Goal: Task Accomplishment & Management: Complete application form

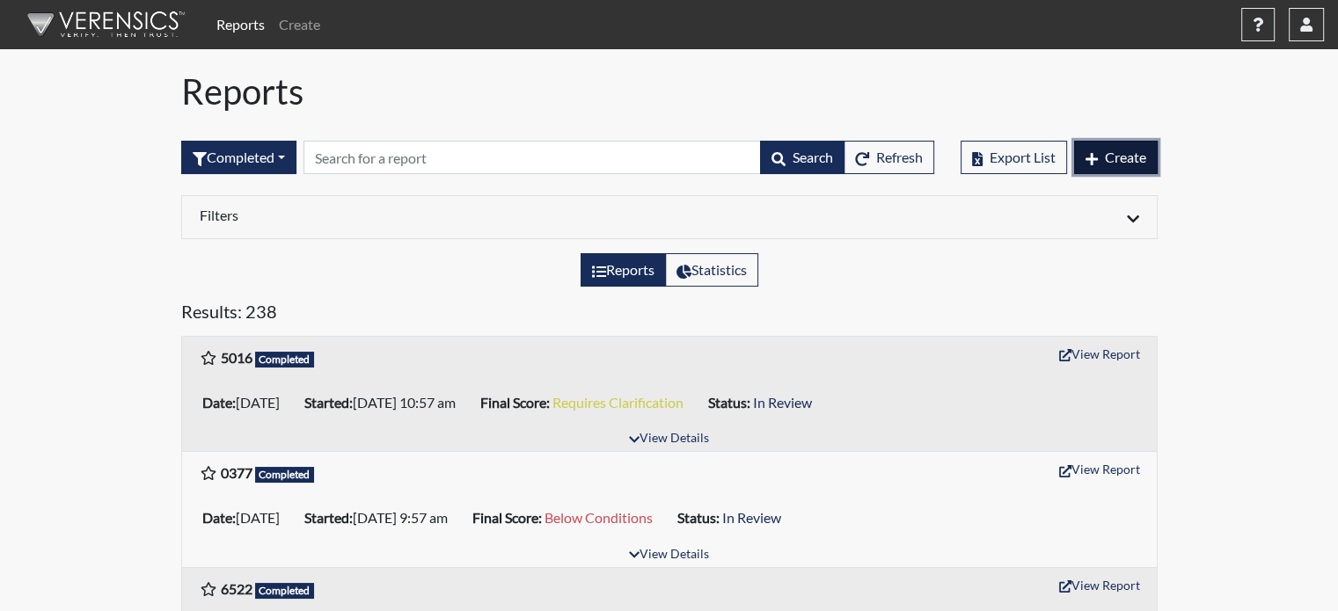
click at [1110, 154] on span "Create" at bounding box center [1125, 157] width 41 height 17
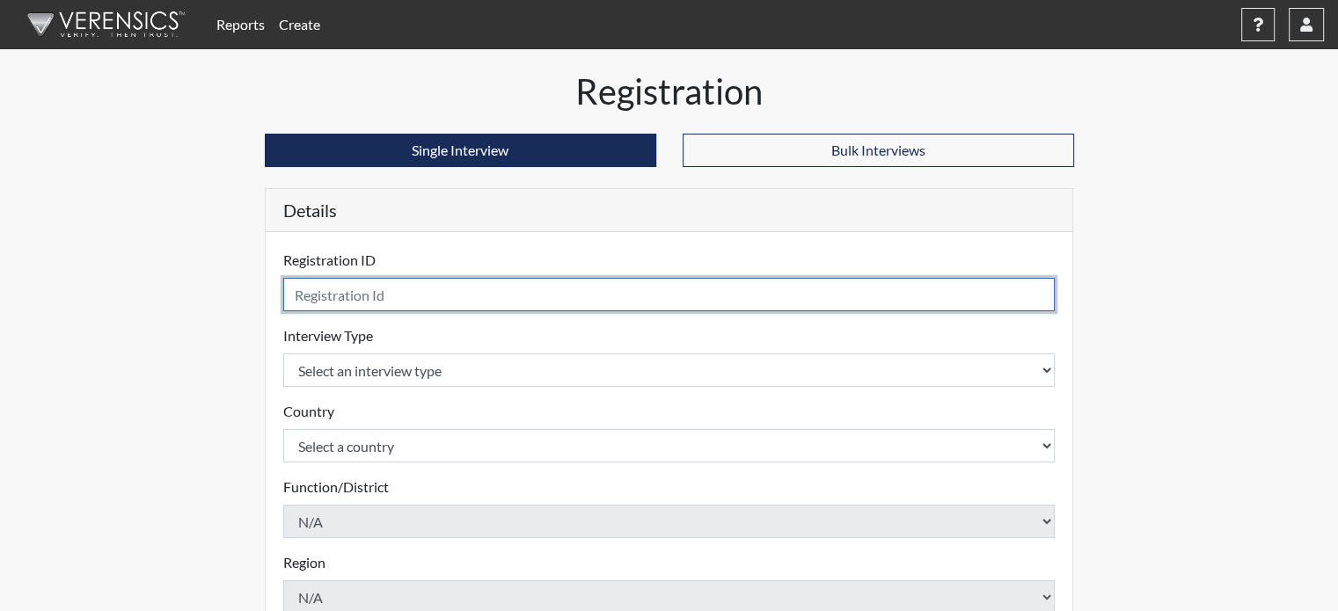
click at [378, 304] on input "text" at bounding box center [669, 294] width 772 height 33
type input "0201"
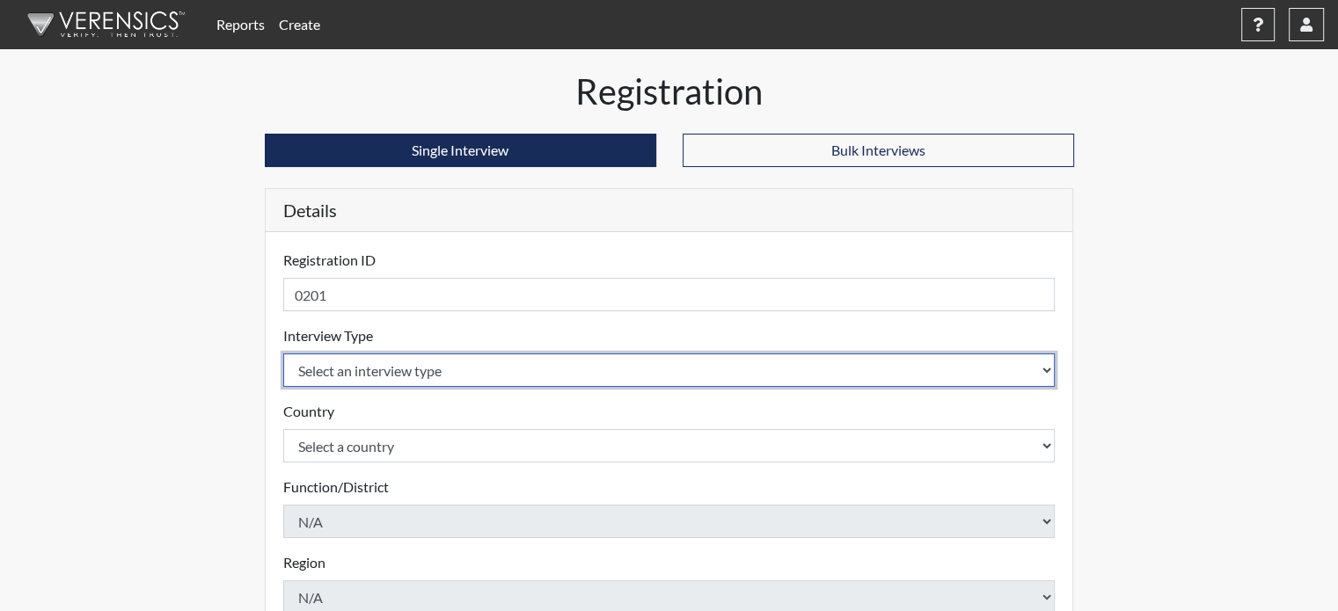
click at [348, 359] on select "Select an interview type Pre-Employment" at bounding box center [669, 370] width 772 height 33
select select "c2470aee-a530-11ea-a930-026c882af335"
click at [283, 354] on select "Select an interview type Pre-Employment" at bounding box center [669, 370] width 772 height 33
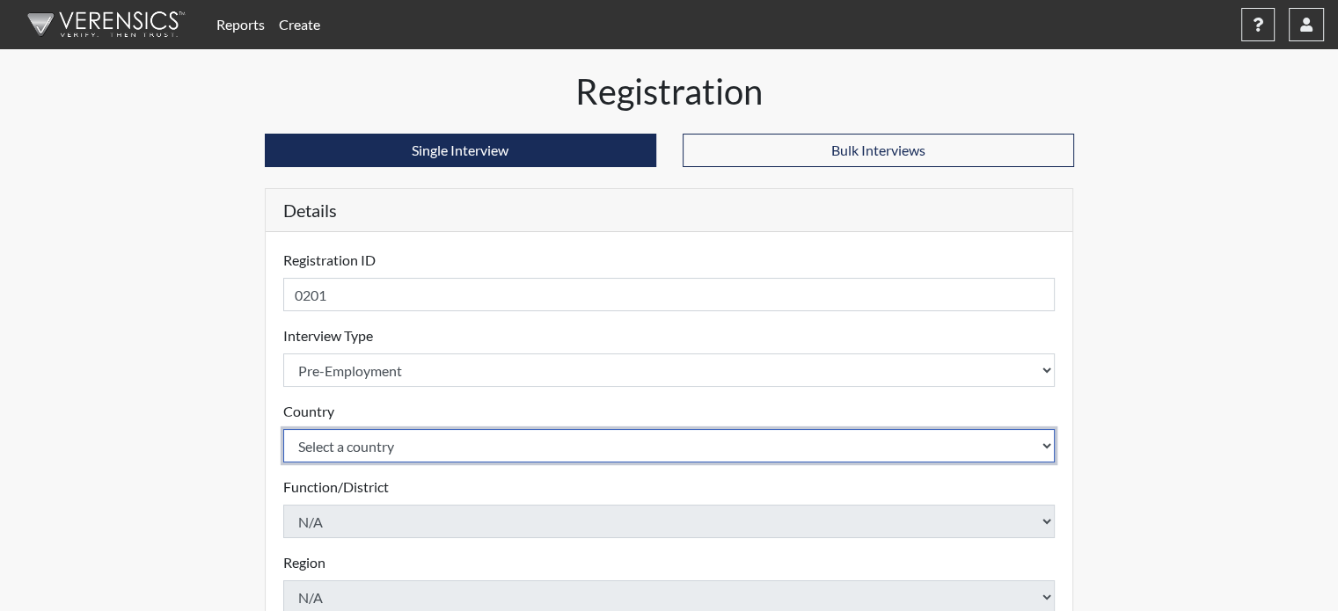
click at [345, 446] on select "Select a country [GEOGRAPHIC_DATA] [GEOGRAPHIC_DATA]" at bounding box center [669, 445] width 772 height 33
select select "united-states-of-[GEOGRAPHIC_DATA]"
click at [283, 429] on select "Select a country [GEOGRAPHIC_DATA] [GEOGRAPHIC_DATA]" at bounding box center [669, 445] width 772 height 33
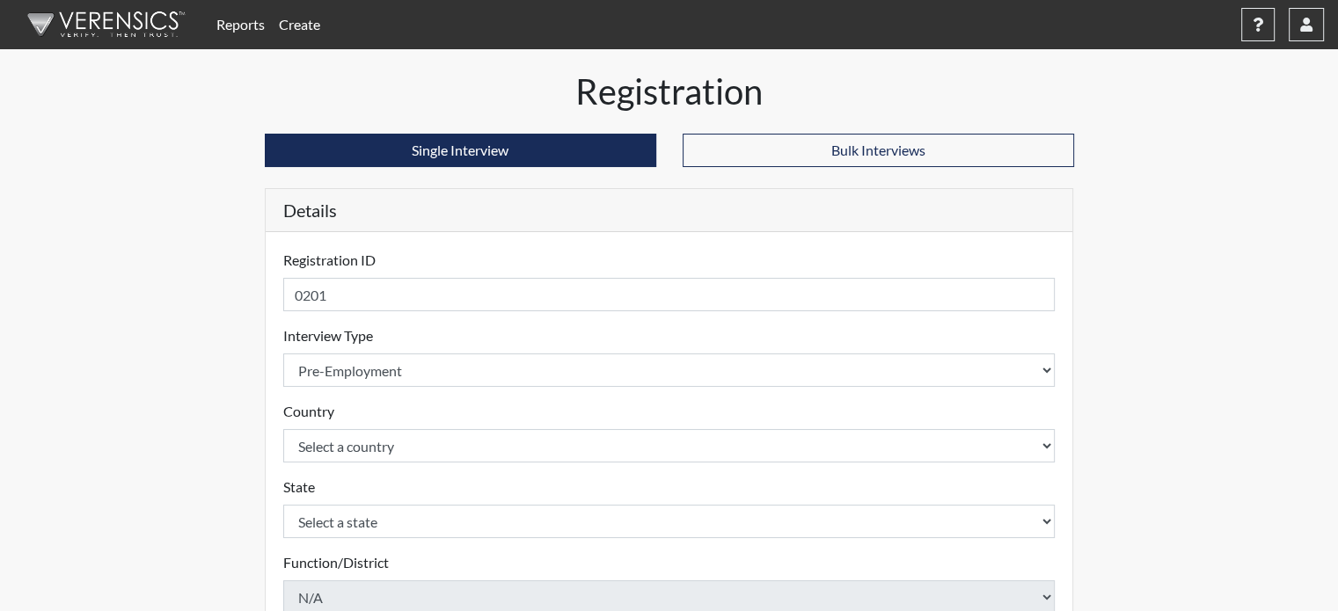
click at [330, 503] on div "State Select a state [US_STATE] [US_STATE] [US_STATE] [US_STATE] [US_STATE] [US…" at bounding box center [669, 508] width 772 height 62
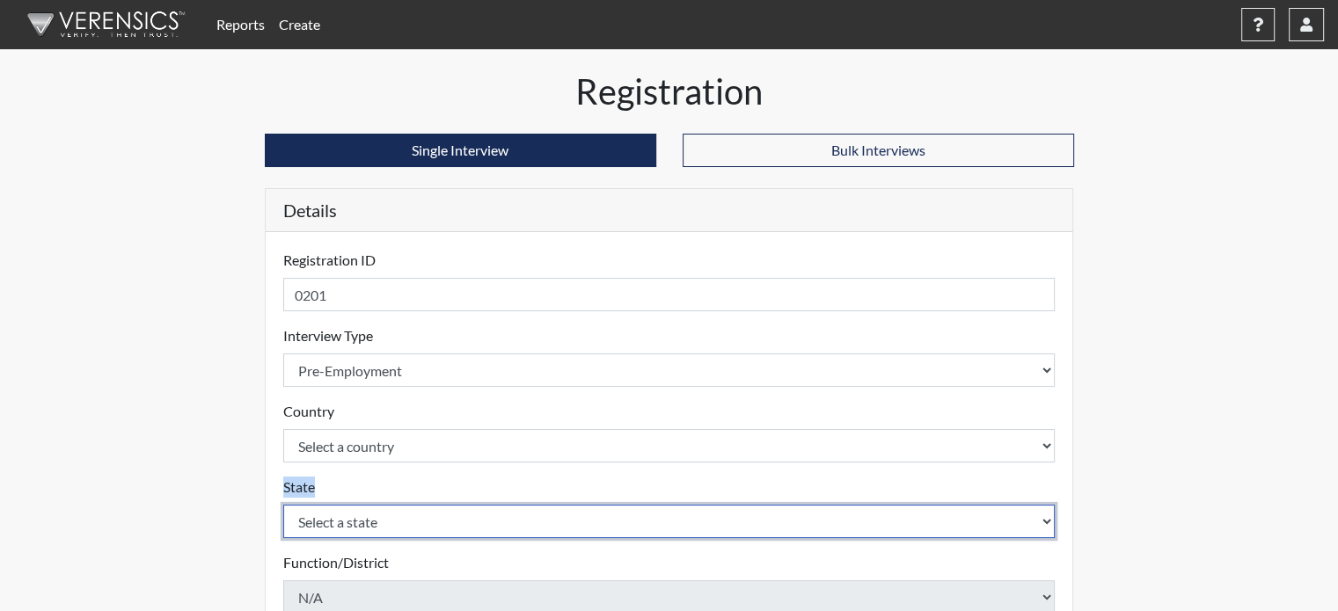
click at [327, 516] on select "Select a state [US_STATE] [US_STATE] [US_STATE] [US_STATE] [US_STATE] [US_STATE…" at bounding box center [669, 521] width 772 height 33
select select "CT"
click at [283, 505] on select "Select a state [US_STATE] [US_STATE] [US_STATE] [US_STATE] [US_STATE] [US_STATE…" at bounding box center [669, 521] width 772 height 33
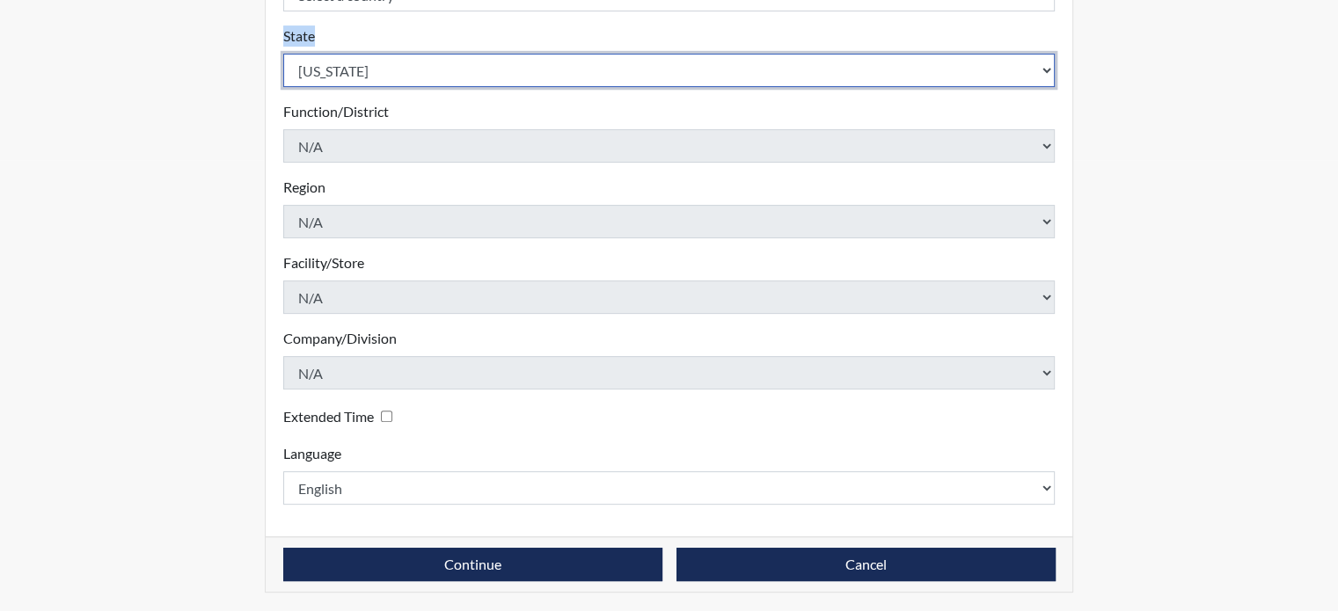
scroll to position [452, 0]
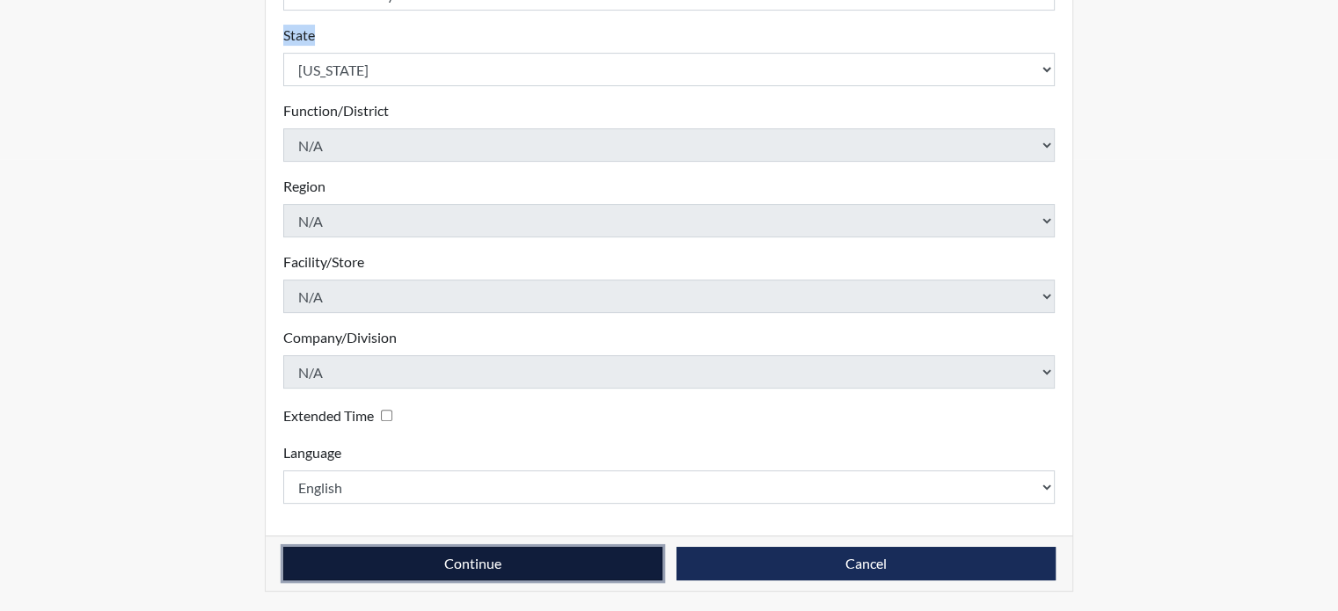
click at [552, 553] on button "Continue" at bounding box center [472, 563] width 379 height 33
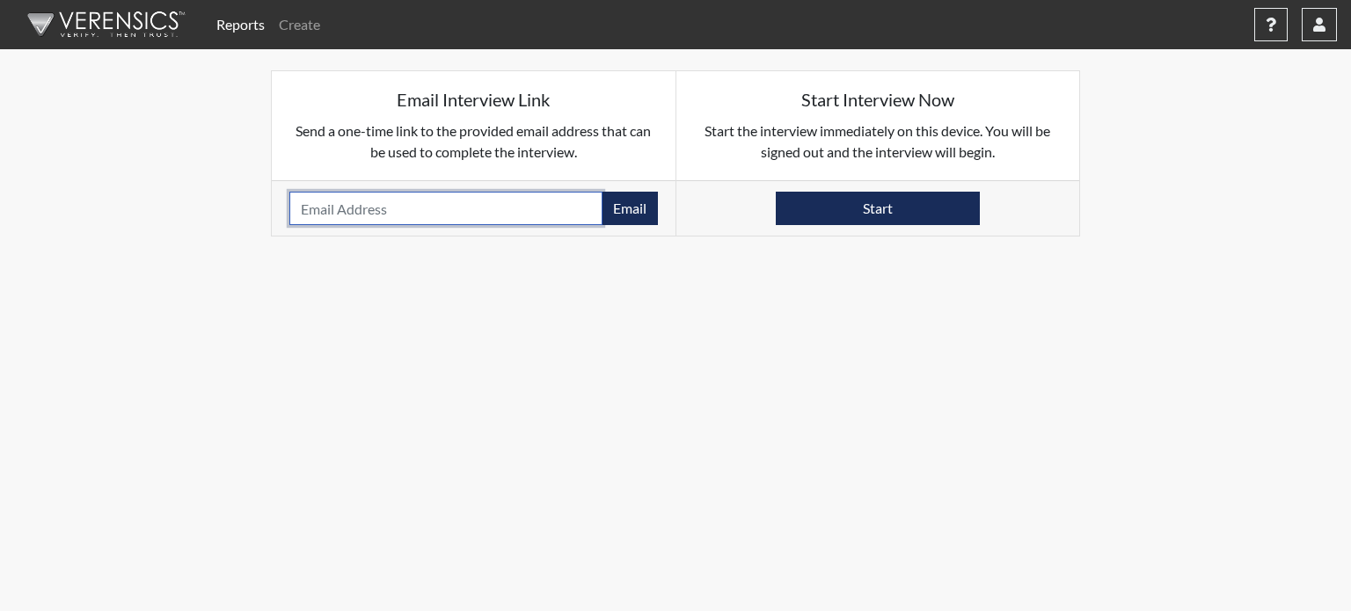
click at [382, 201] on input "email" at bounding box center [445, 208] width 313 height 33
paste input "[EMAIL_ADDRESS][DOMAIN_NAME]"
type input "[EMAIL_ADDRESS][DOMAIN_NAME]"
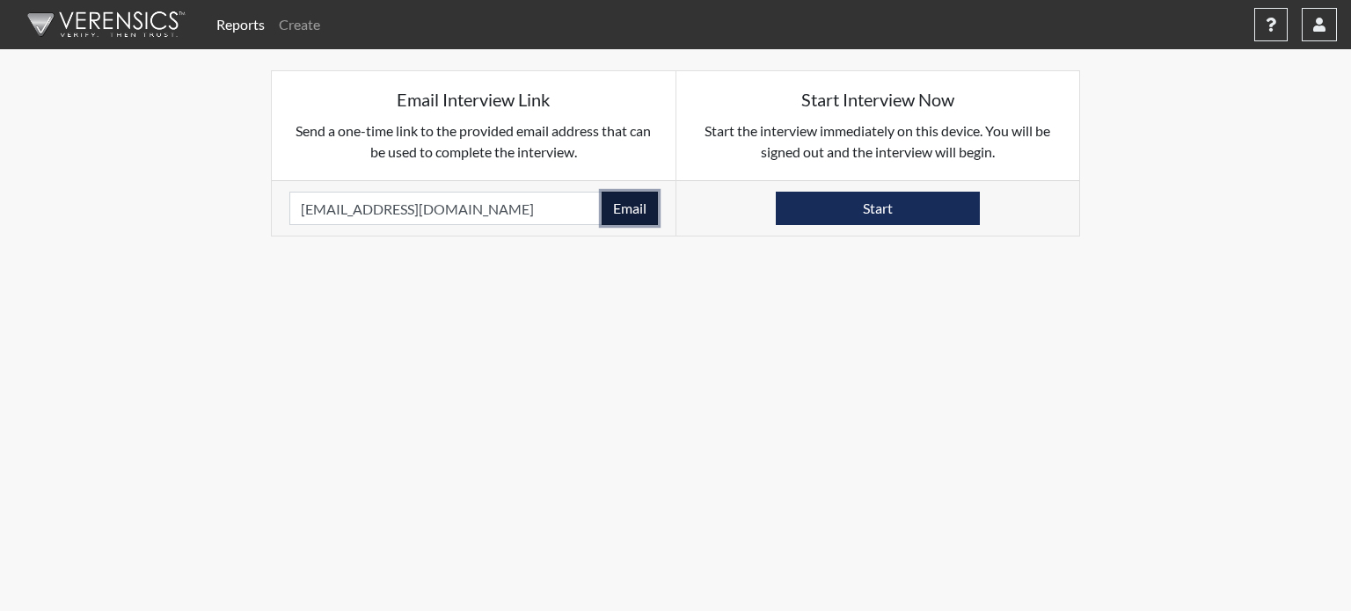
click at [609, 210] on button "Email" at bounding box center [630, 208] width 56 height 33
